Goal: Task Accomplishment & Management: Use online tool/utility

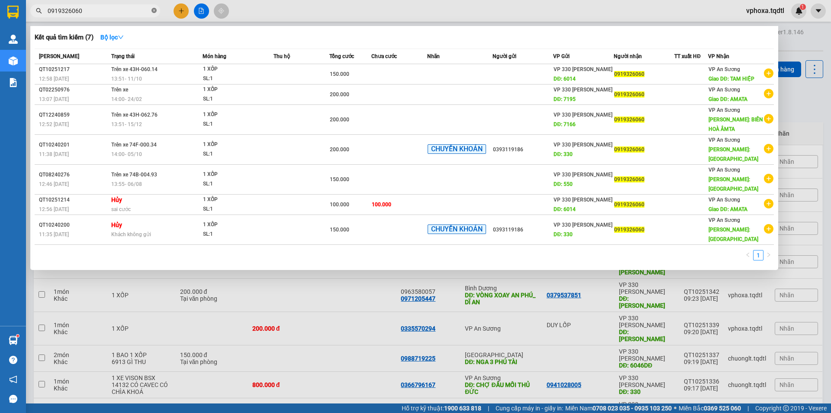
click at [152, 10] on icon "close-circle" at bounding box center [154, 10] width 5 height 5
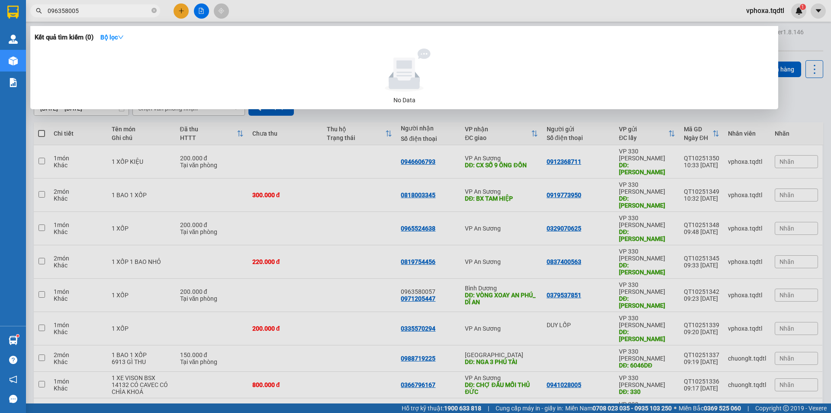
type input "0963580057"
click at [131, 14] on input "0963580057" at bounding box center [99, 11] width 102 height 10
click at [155, 12] on icon "close-circle" at bounding box center [154, 10] width 5 height 5
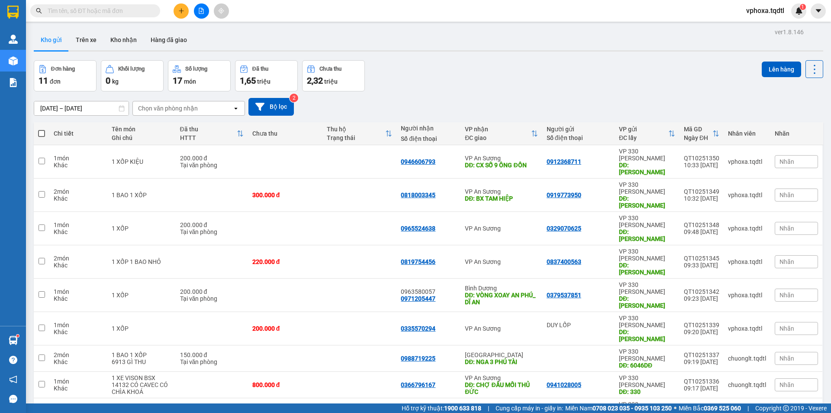
click at [127, 10] on input "text" at bounding box center [99, 11] width 102 height 10
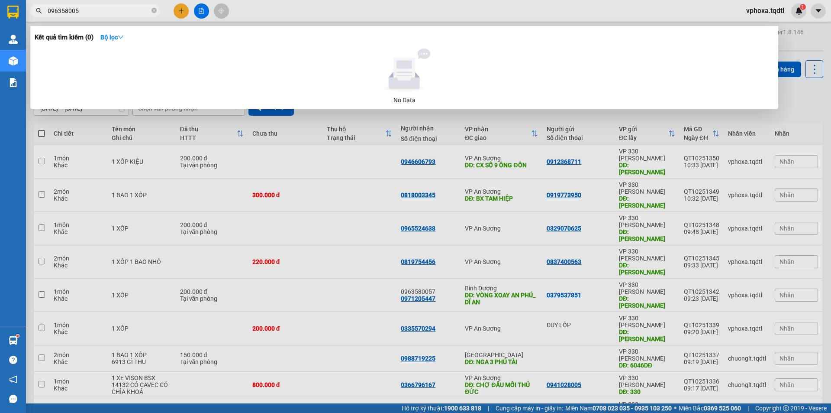
type input "0963580057"
click at [114, 7] on input "0963580057" at bounding box center [99, 11] width 102 height 10
click at [152, 11] on icon "close-circle" at bounding box center [154, 10] width 5 height 5
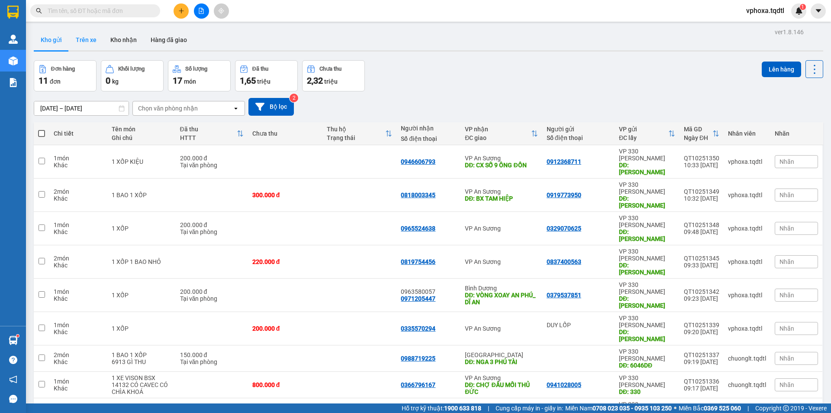
click at [84, 37] on button "Trên xe" at bounding box center [86, 39] width 35 height 21
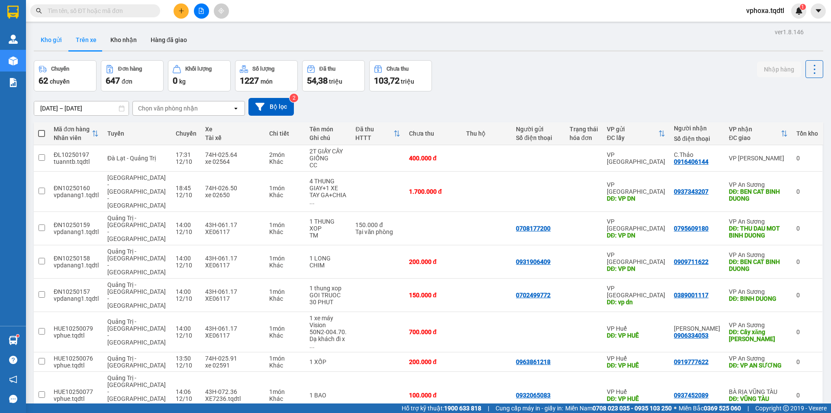
click at [56, 40] on button "Kho gửi" at bounding box center [51, 39] width 35 height 21
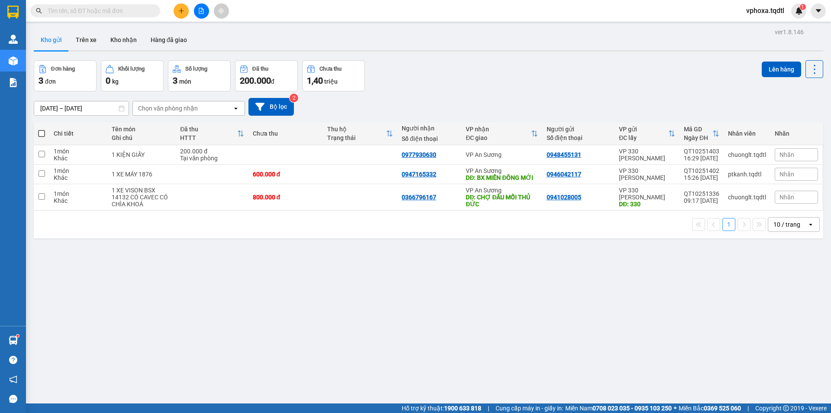
click at [90, 12] on input "text" at bounding box center [99, 11] width 102 height 10
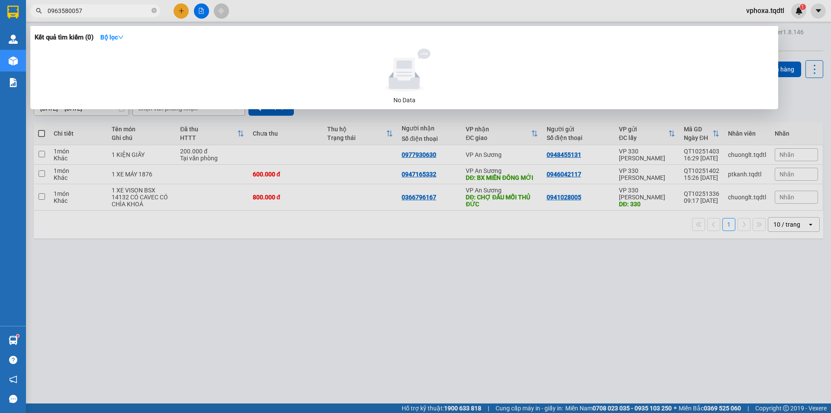
type input "0963580057"
